Goal: Information Seeking & Learning: Find specific fact

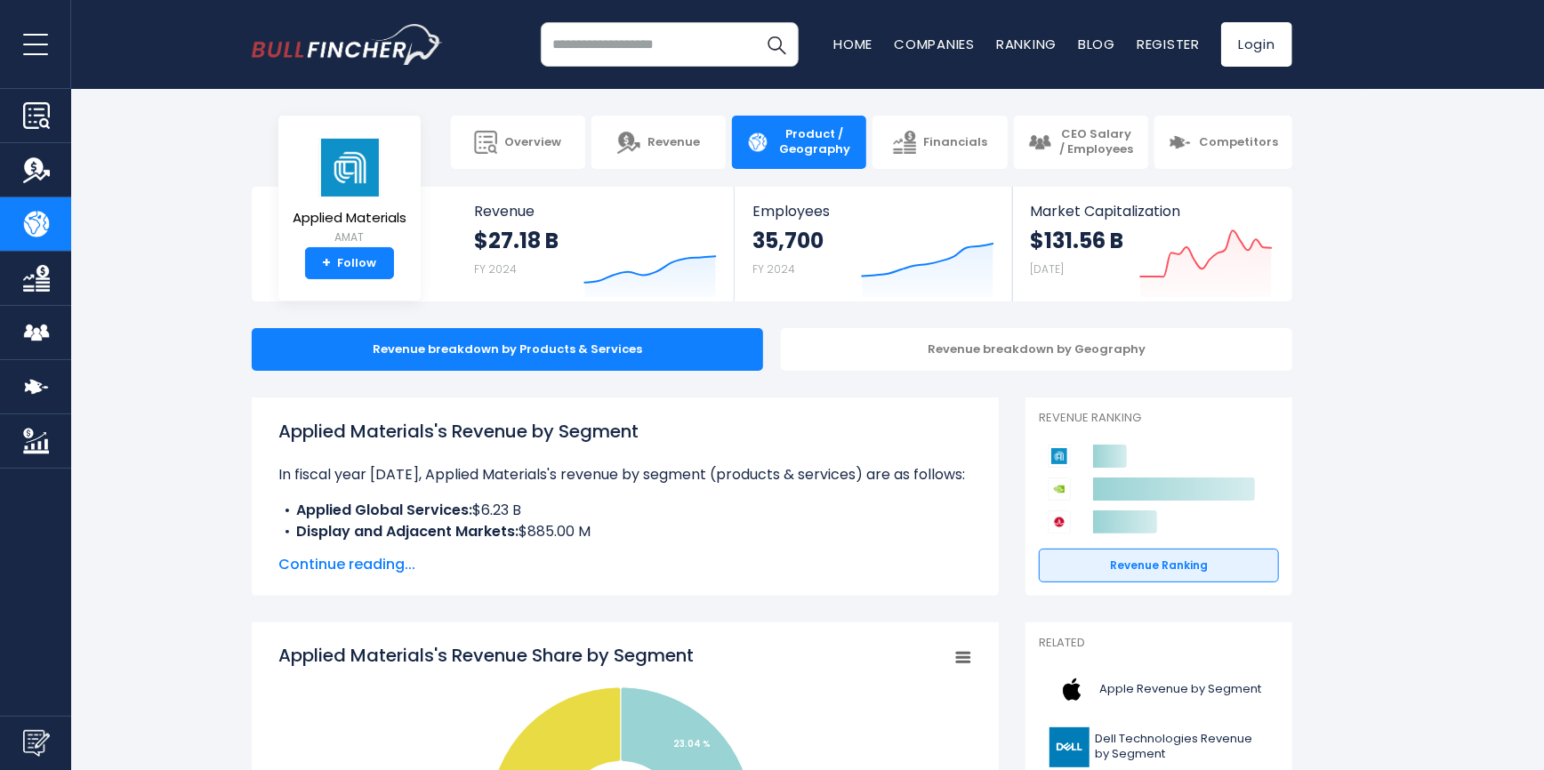
click at [665, 50] on input "search" at bounding box center [670, 44] width 258 height 44
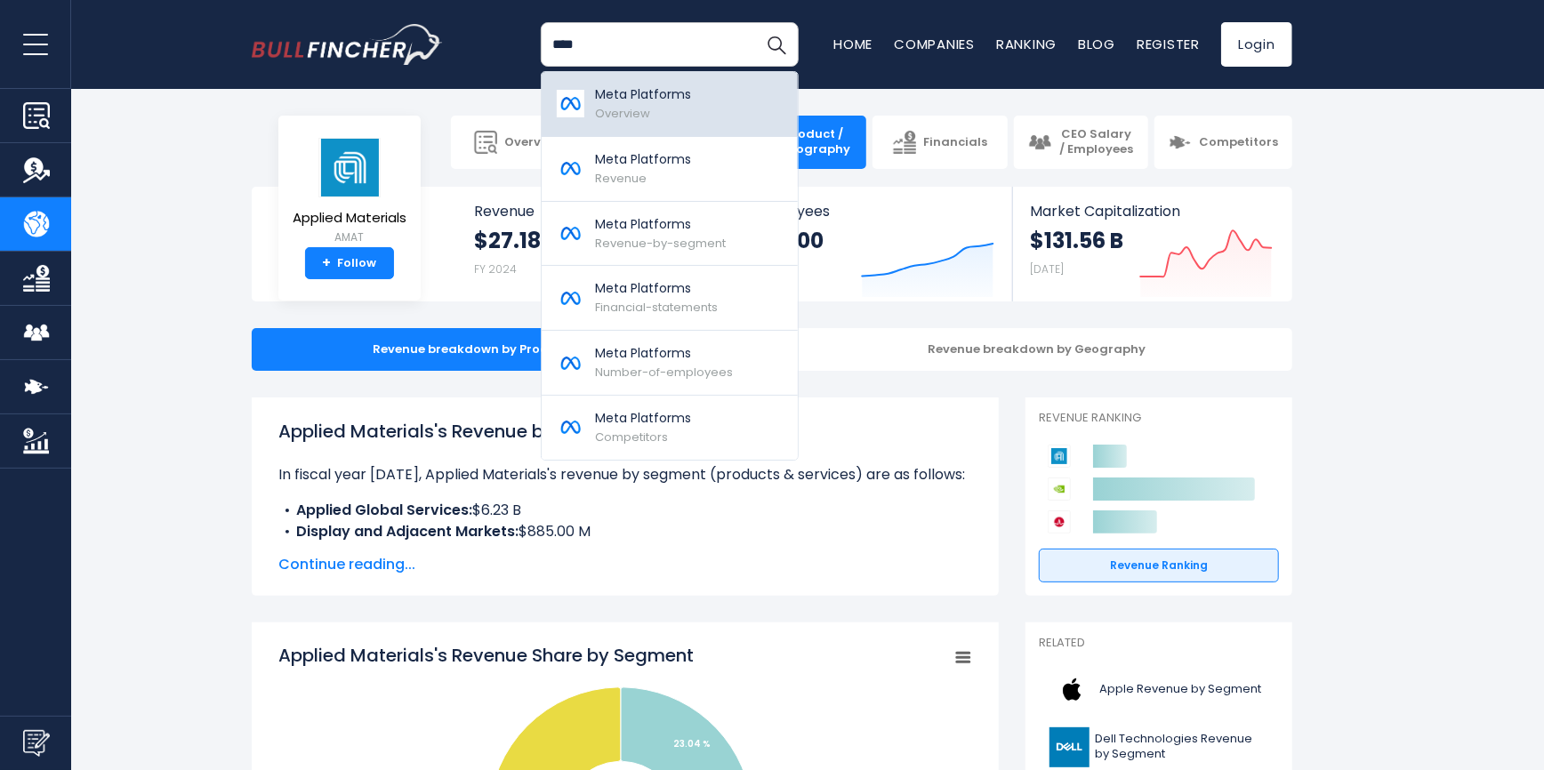
click at [729, 109] on link "Meta Platforms Overview" at bounding box center [670, 104] width 256 height 65
click at [602, 104] on div "Meta Platforms Overview" at bounding box center [643, 103] width 96 height 37
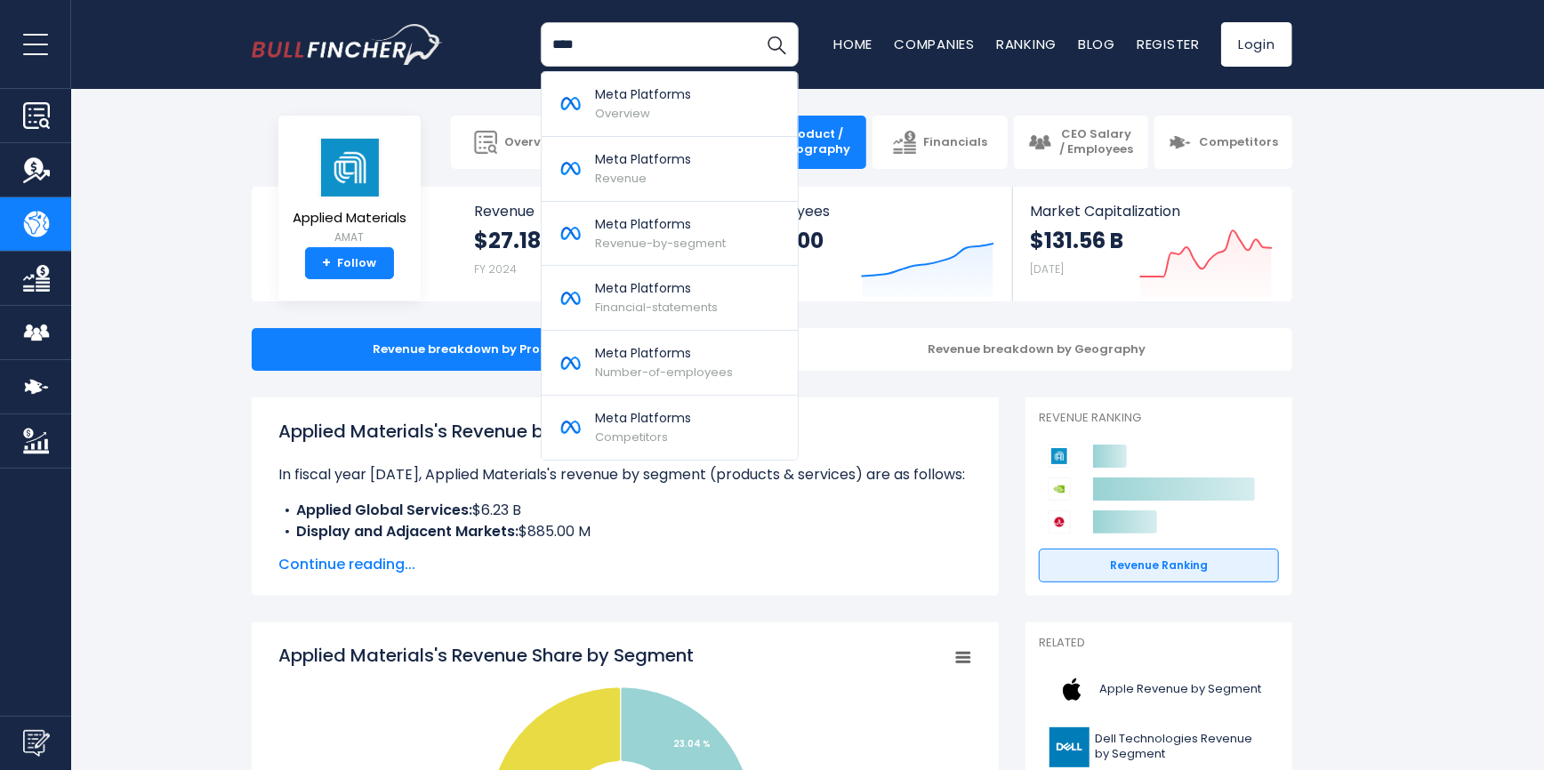
click at [1409, 224] on section "Applied Materials AMAT + Follow Revenue $27.18 B FY 2024 Created with Highchart…" at bounding box center [772, 244] width 1544 height 115
click at [1471, 244] on section "Applied Materials AMAT + Follow Revenue $27.18 B FY 2024 Created with Highchart…" at bounding box center [772, 244] width 1544 height 115
drag, startPoint x: 622, startPoint y: 50, endPoint x: 237, endPoint y: 24, distance: 386.0
click at [243, 24] on div "**** Meta Platforms Overview Meta Platforms Revenue Competitors" at bounding box center [771, 44] width 1067 height 89
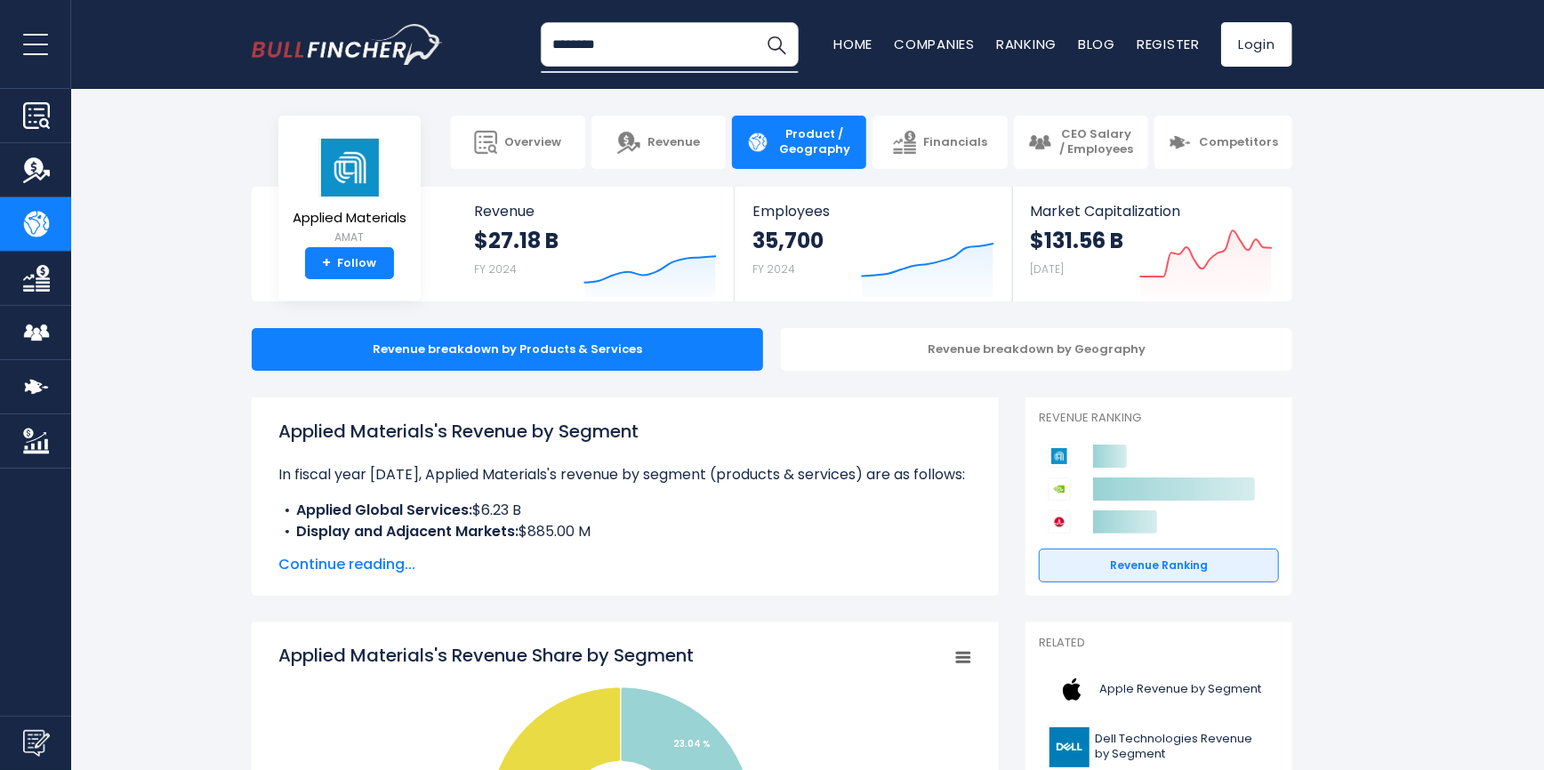
type input "********"
click at [754, 22] on button "Search" at bounding box center [776, 44] width 44 height 44
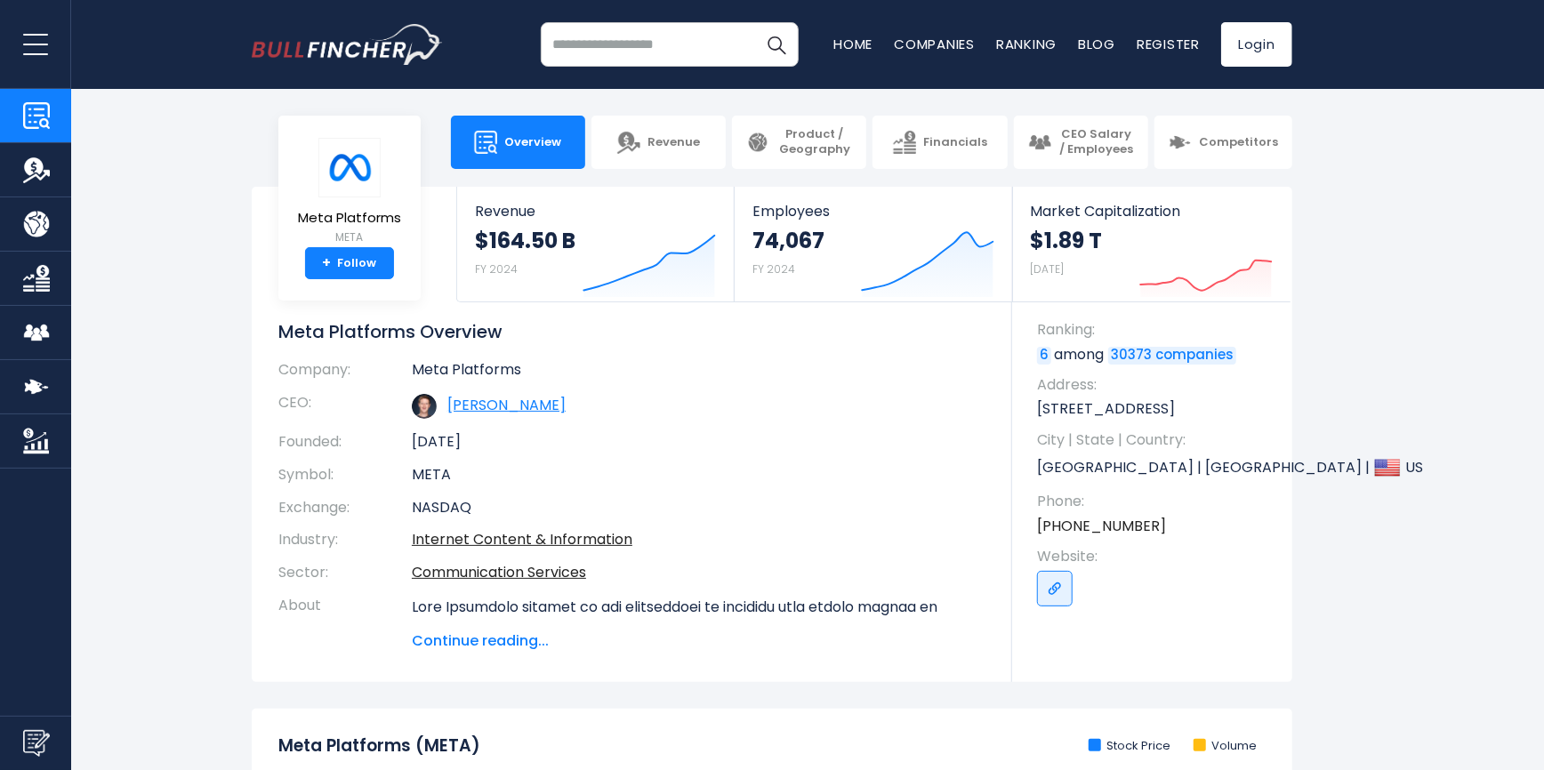
click at [490, 401] on link "[PERSON_NAME]" at bounding box center [506, 405] width 118 height 20
click at [424, 398] on img at bounding box center [424, 406] width 25 height 25
click at [425, 406] on img at bounding box center [424, 406] width 25 height 25
